Goal: Task Accomplishment & Management: Use online tool/utility

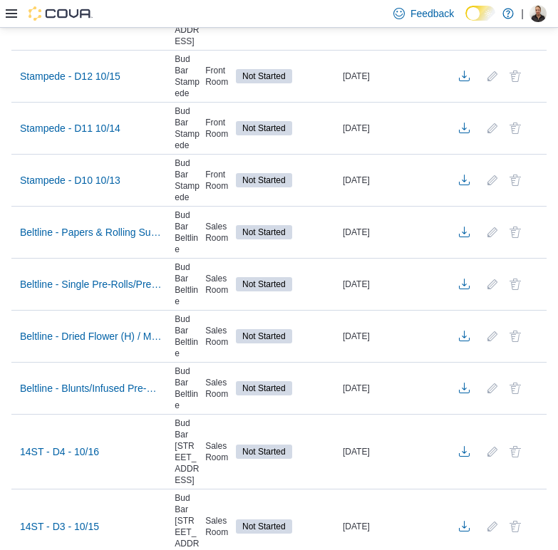
scroll to position [54, 0]
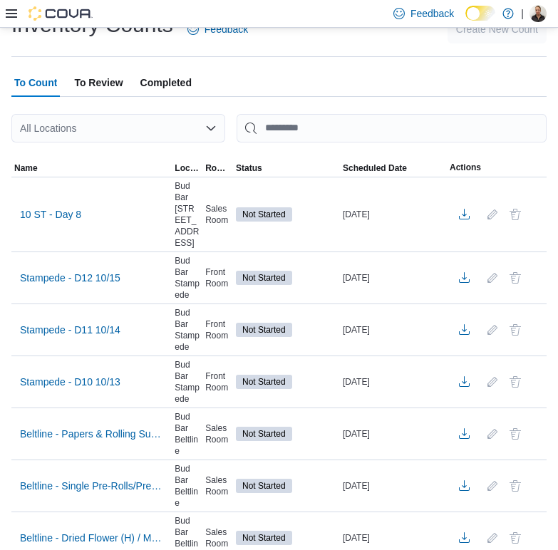
click at [7, 18] on icon at bounding box center [11, 13] width 11 height 11
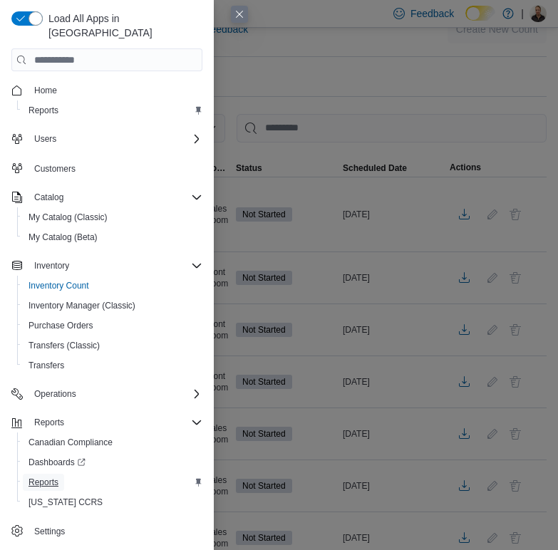
click at [45, 475] on span "Reports" at bounding box center [44, 482] width 30 height 17
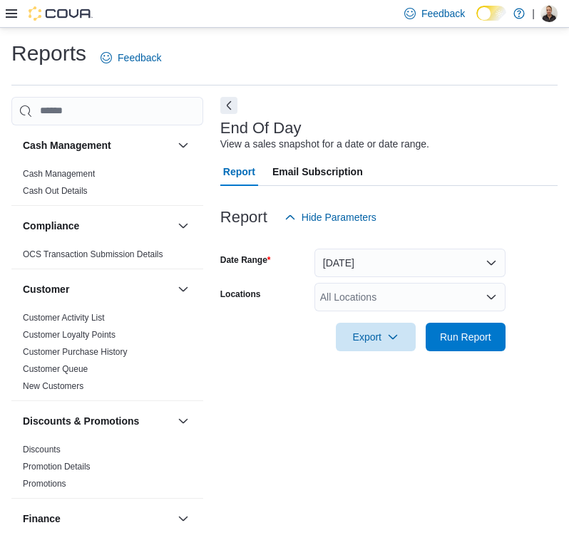
drag, startPoint x: 366, startPoint y: 320, endPoint x: 363, endPoint y: 295, distance: 25.2
click at [366, 318] on div at bounding box center [388, 316] width 337 height 11
click at [361, 290] on div "All Locations" at bounding box center [409, 297] width 191 height 29
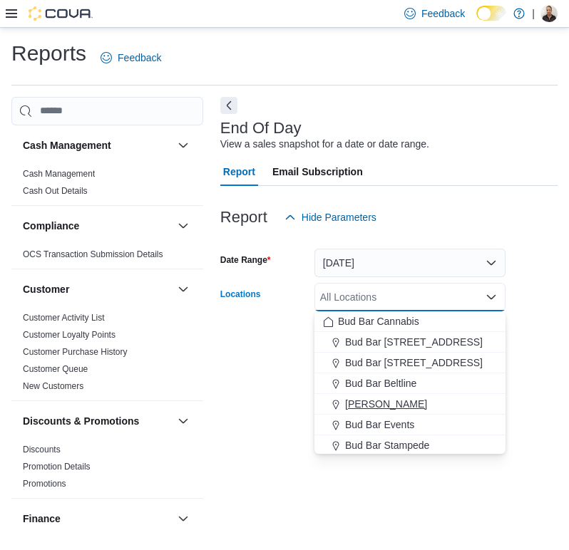
click at [403, 413] on button "[PERSON_NAME]" at bounding box center [409, 404] width 191 height 21
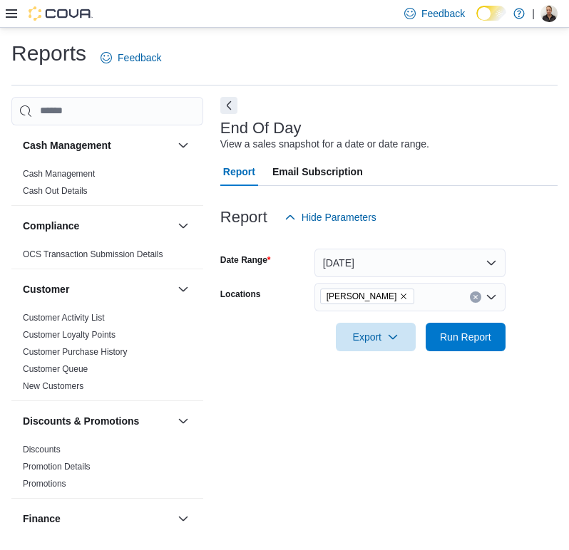
drag, startPoint x: 267, startPoint y: 411, endPoint x: 266, endPoint y: 396, distance: 15.7
click at [266, 407] on div "End Of Day View a sales snapshot for a date or date range. Report Email Subscri…" at bounding box center [388, 317] width 337 height 441
drag, startPoint x: 390, startPoint y: 351, endPoint x: 391, endPoint y: 361, distance: 9.3
click at [390, 353] on div at bounding box center [388, 359] width 337 height 17
click at [384, 335] on span "Export" at bounding box center [375, 336] width 63 height 29
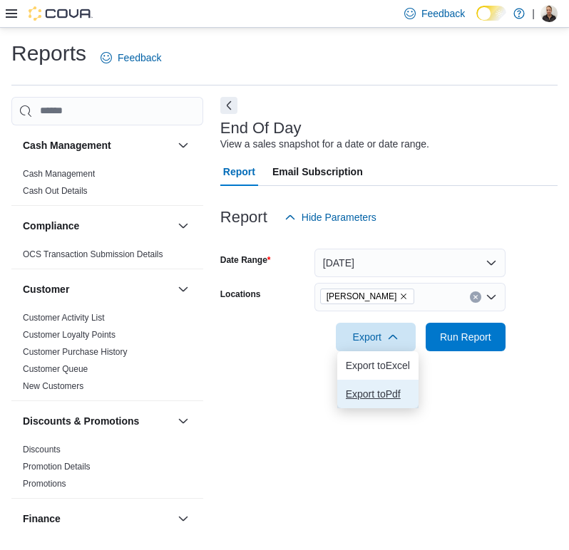
click at [383, 396] on span "Export to Pdf" at bounding box center [378, 393] width 64 height 11
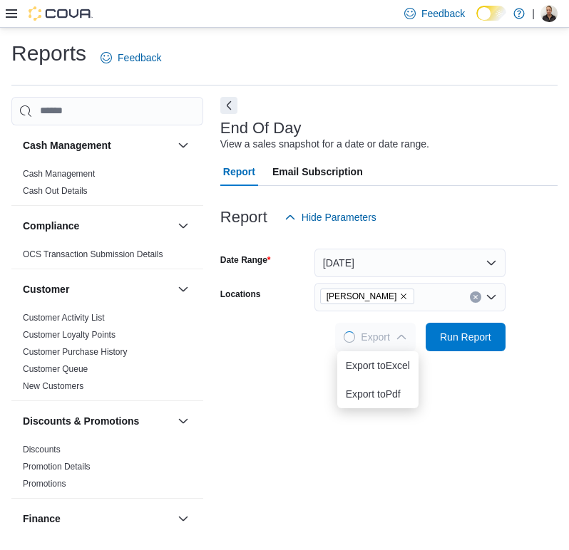
click at [262, 460] on div "End Of Day View a sales snapshot for a date or date range. Report Email Subscri…" at bounding box center [388, 317] width 337 height 441
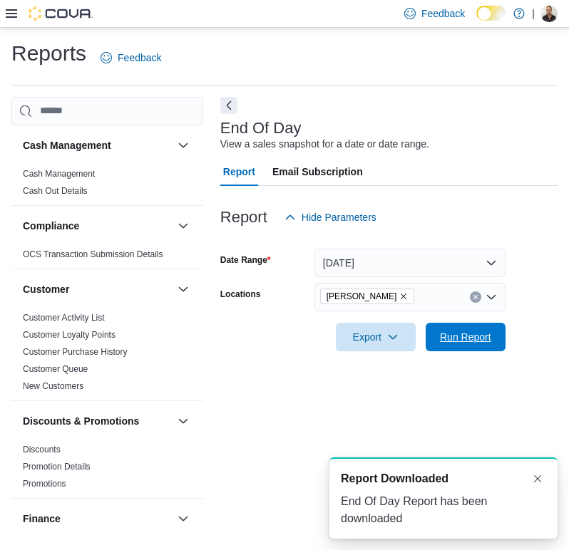
click at [468, 335] on span "Run Report" at bounding box center [465, 337] width 51 height 14
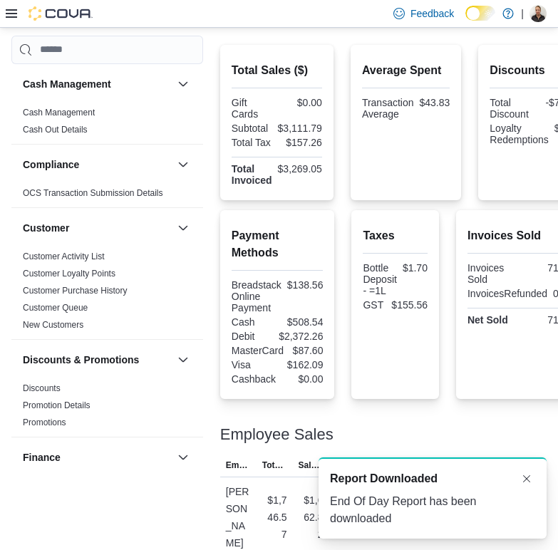
scroll to position [470, 0]
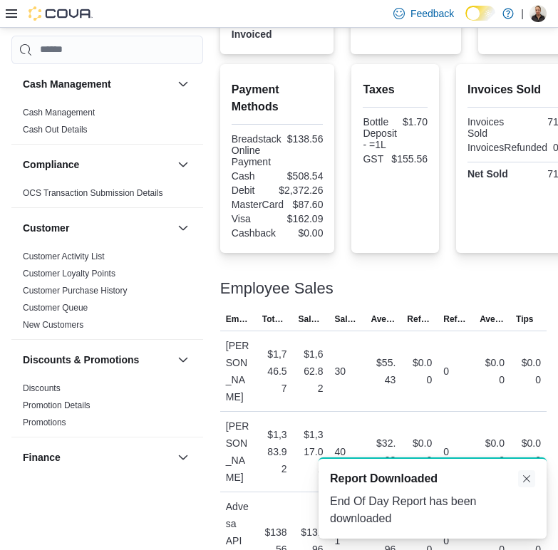
click at [522, 470] on div "A new notification appears Report Downloaded End Of Day Report has been downloa…" at bounding box center [433, 498] width 228 height 81
drag, startPoint x: 529, startPoint y: 479, endPoint x: 288, endPoint y: 376, distance: 262.1
click at [530, 479] on button "Dismiss toast" at bounding box center [526, 478] width 17 height 17
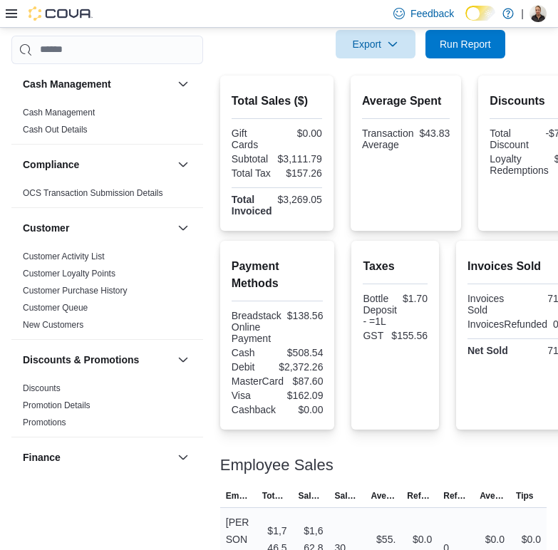
scroll to position [0, 0]
